Goal: Share content

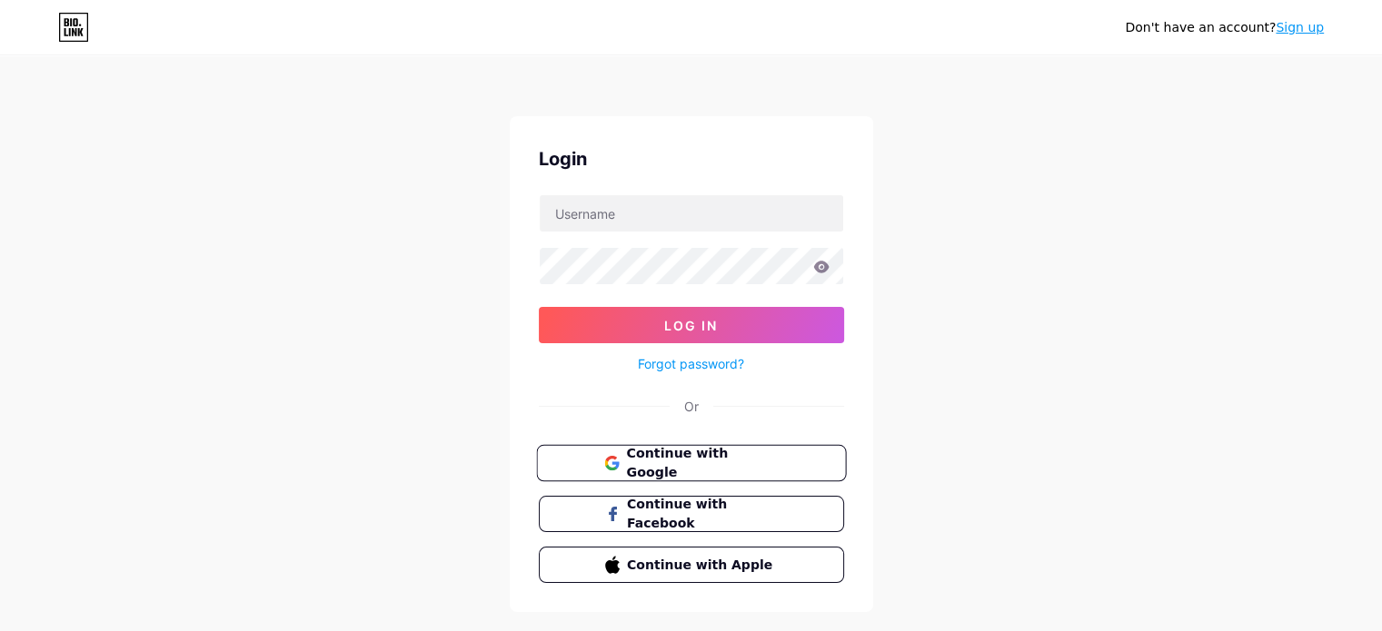
click at [740, 461] on span "Continue with Google" at bounding box center [702, 463] width 152 height 39
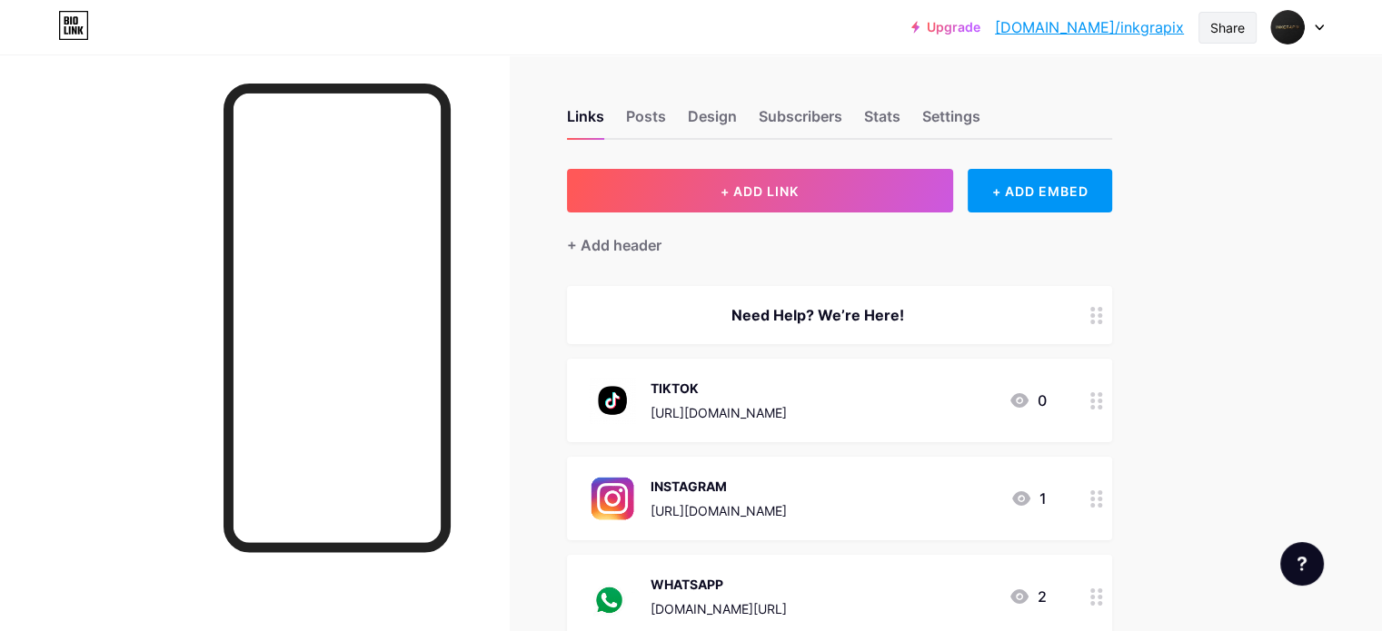
click at [1238, 31] on div "Share" at bounding box center [1227, 27] width 35 height 19
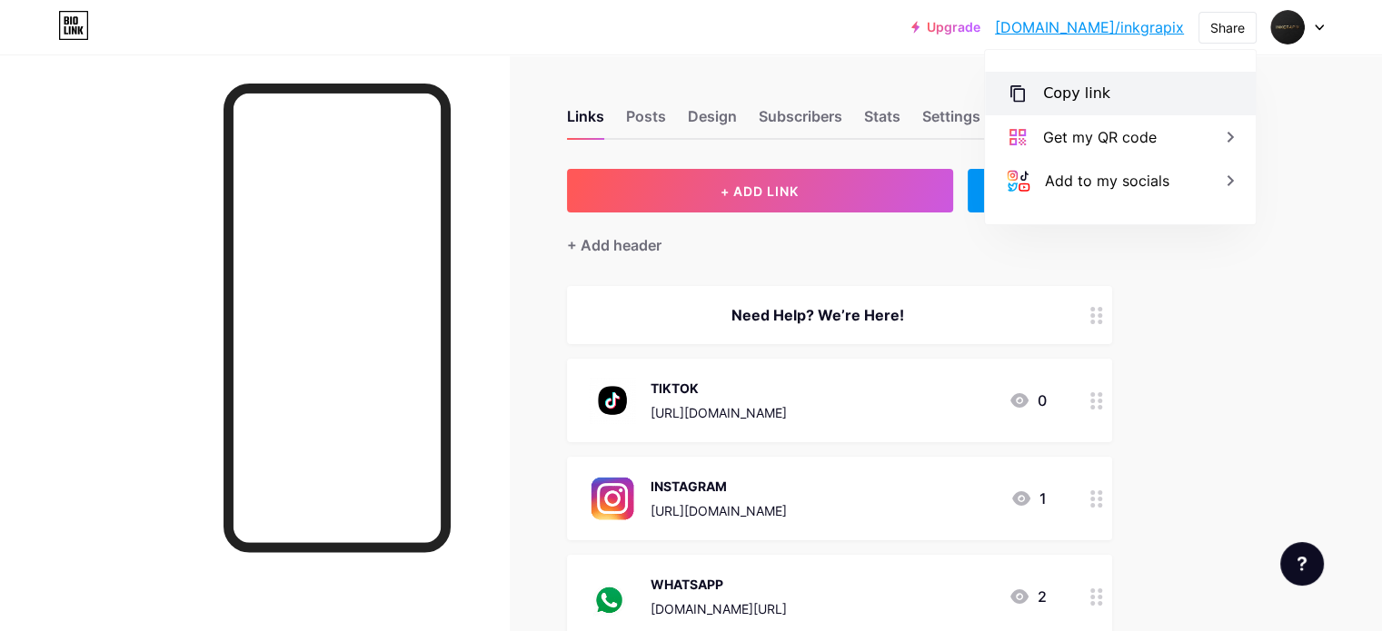
click at [1133, 87] on div "Copy link" at bounding box center [1120, 94] width 271 height 44
click at [509, 83] on div at bounding box center [254, 369] width 509 height 631
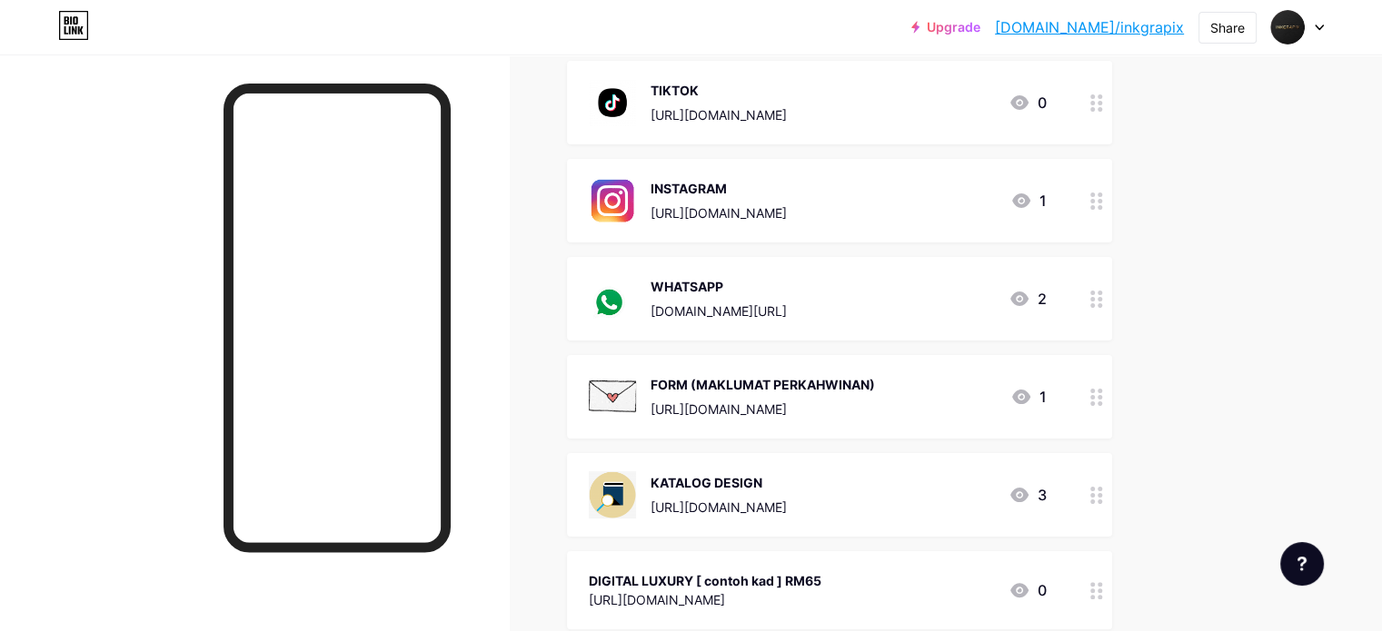
scroll to position [258, 0]
